Goal: Task Accomplishment & Management: Use online tool/utility

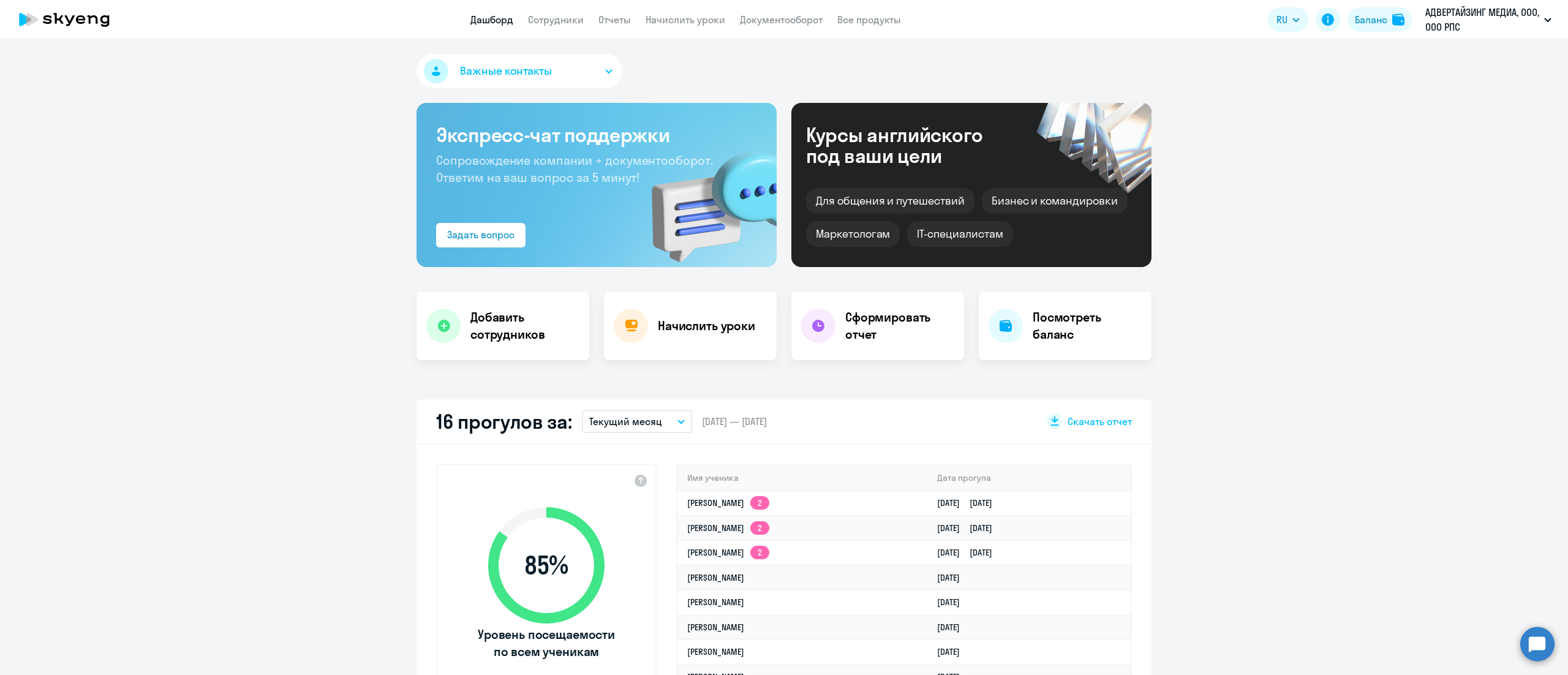
click at [704, 28] on app-header "Дашборд Сотрудники Отчеты Начислить уроки Документооборот Все продукты Дашборд …" at bounding box center [784, 19] width 1568 height 39
select select "30"
click at [706, 23] on link "Начислить уроки" at bounding box center [685, 20] width 79 height 12
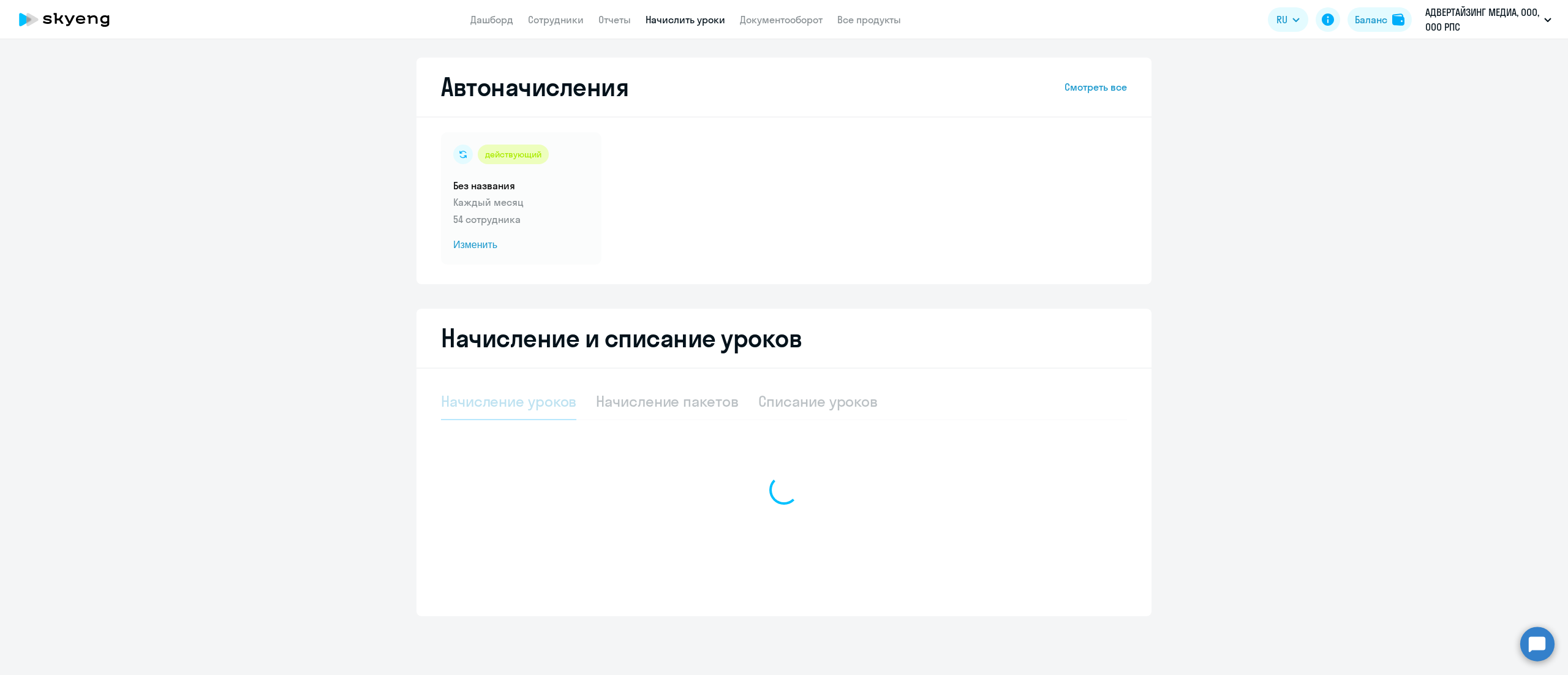
select select "10"
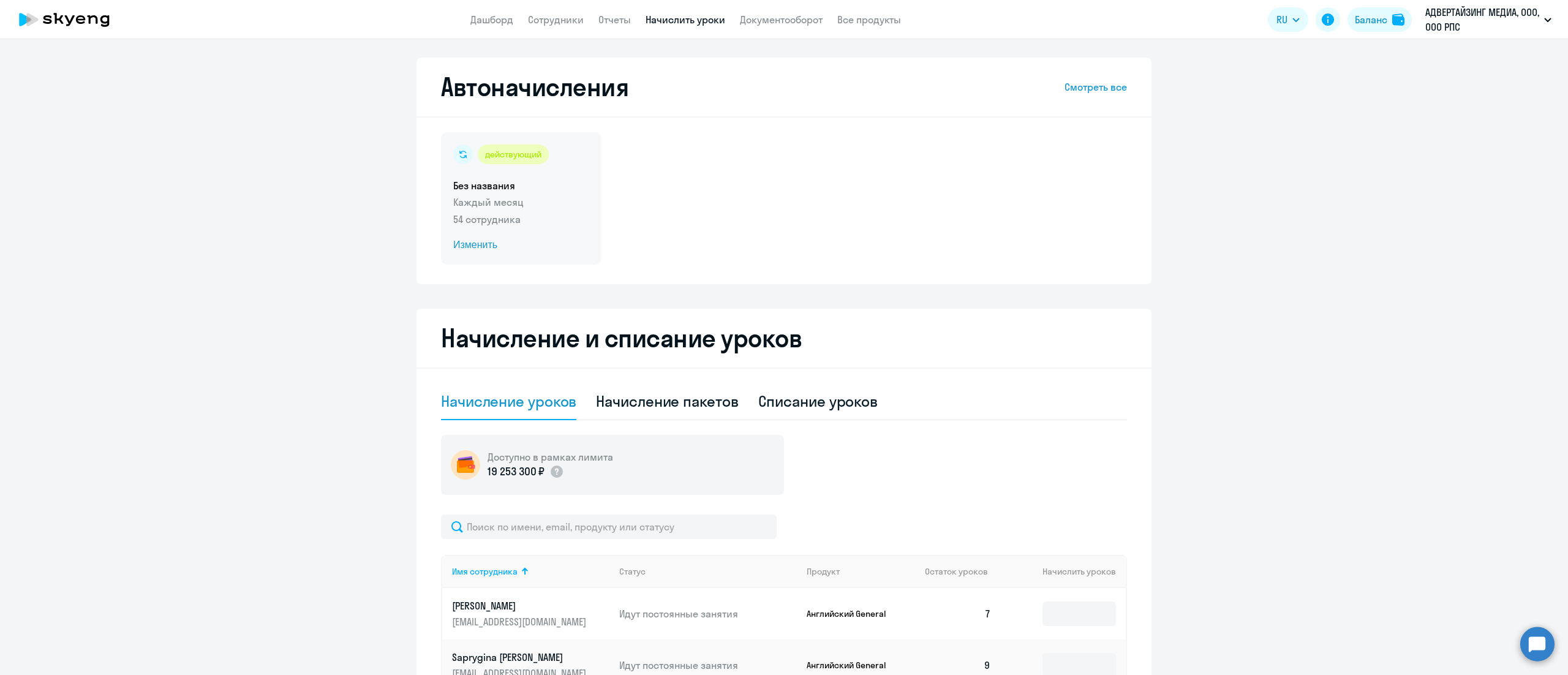
click at [527, 187] on h5 "Без названия" at bounding box center [521, 186] width 136 height 14
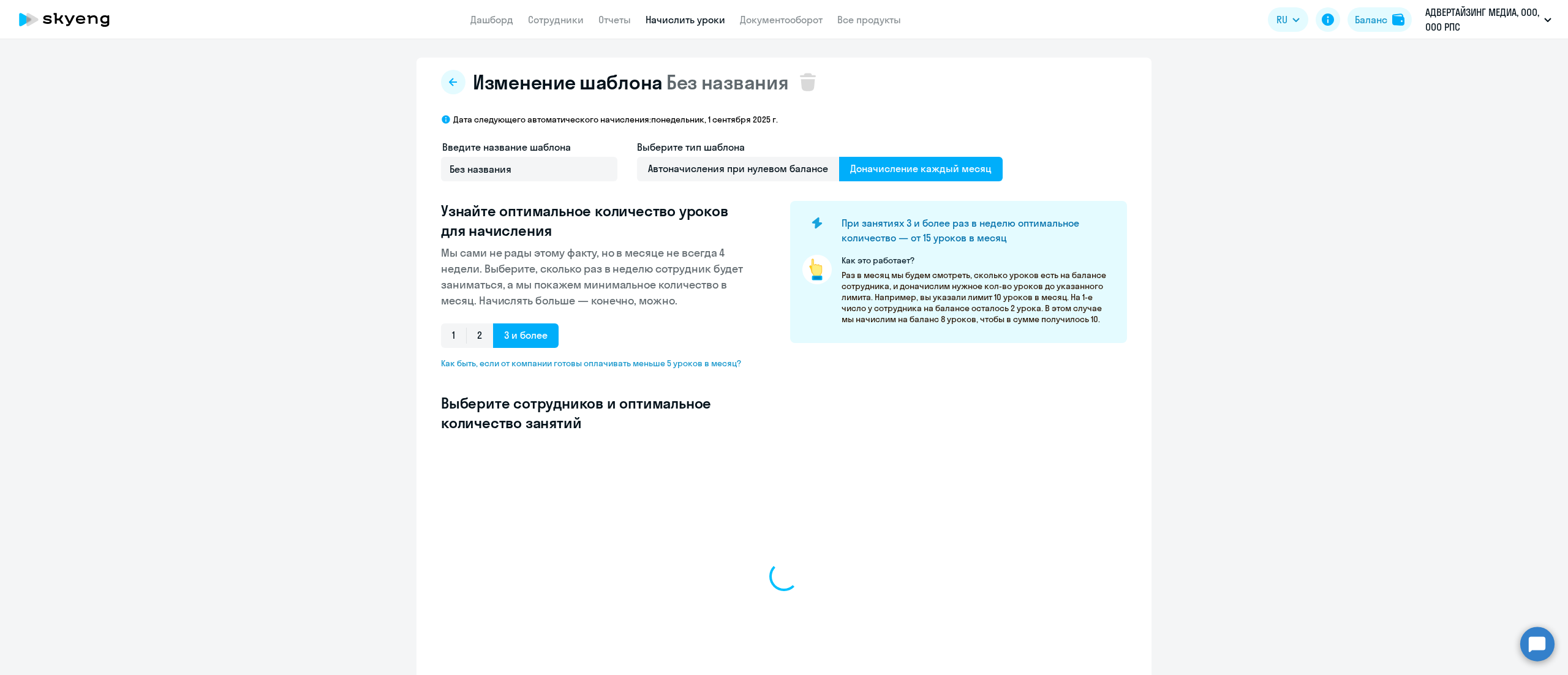
select select "10"
